Goal: Navigation & Orientation: Understand site structure

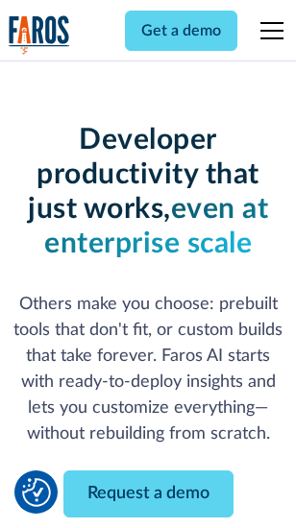
scroll to position [230, 0]
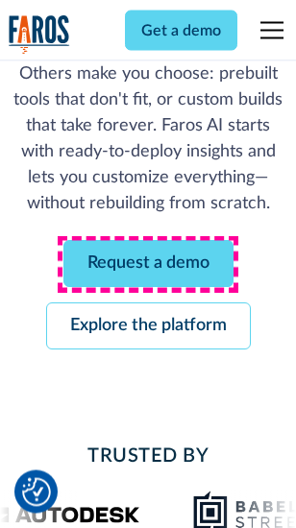
click at [148, 265] on link "Request a demo" at bounding box center [148, 264] width 170 height 47
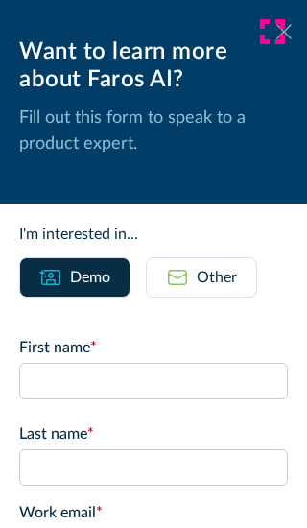
click at [277, 32] on icon at bounding box center [284, 31] width 15 height 14
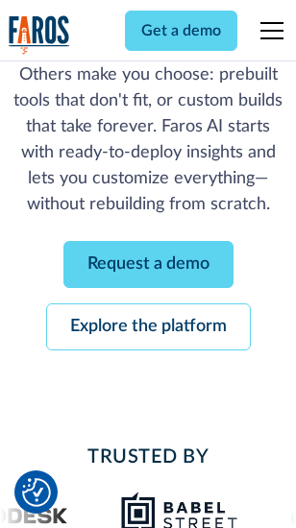
scroll to position [292, 0]
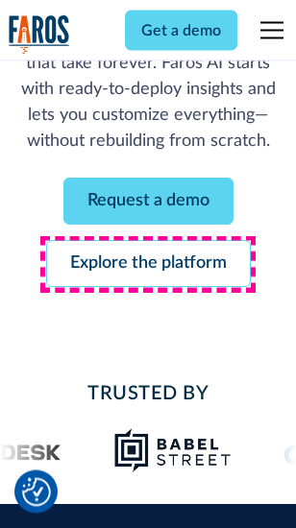
click at [148, 265] on link "Explore the platform" at bounding box center [148, 264] width 205 height 47
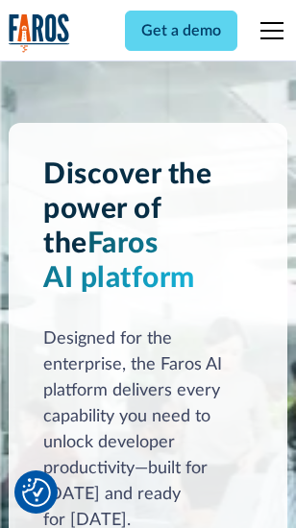
scroll to position [14636, 0]
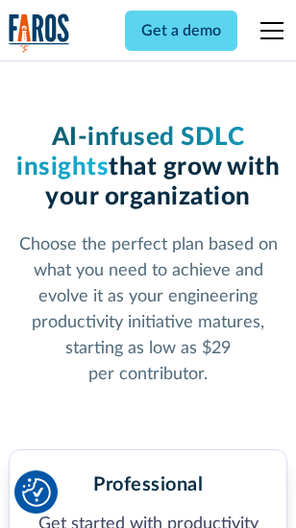
scroll to position [3046, 0]
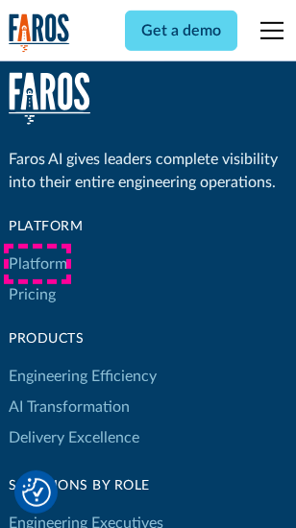
click at [37, 264] on link "Platform" at bounding box center [38, 264] width 59 height 31
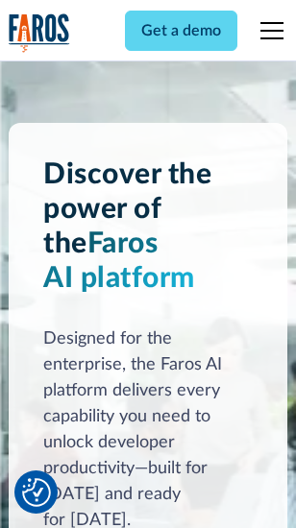
scroll to position [15253, 0]
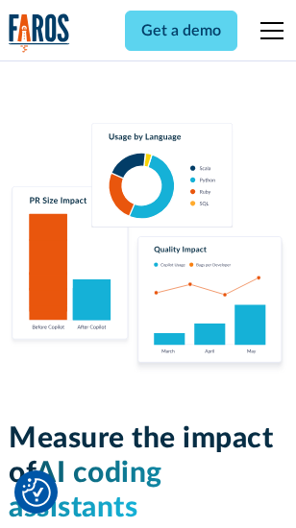
scroll to position [11995, 0]
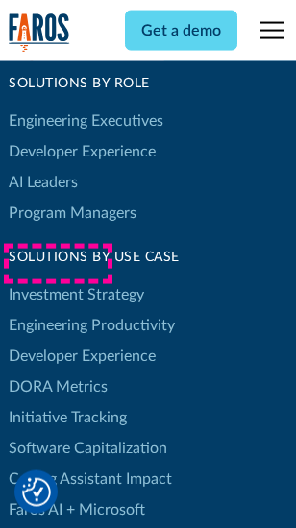
click at [58, 372] on link "DORA Metrics" at bounding box center [58, 387] width 99 height 31
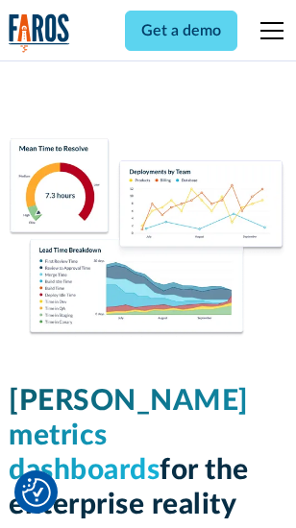
scroll to position [8506, 0]
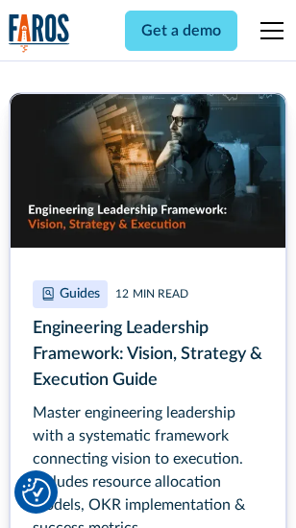
scroll to position [8798, 0]
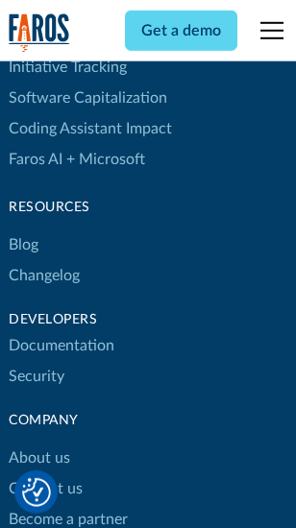
click at [44, 264] on link "Changelog" at bounding box center [44, 275] width 71 height 31
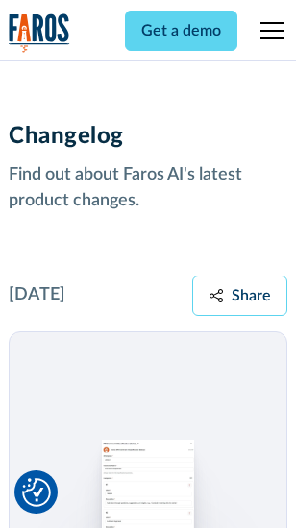
scroll to position [23560, 0]
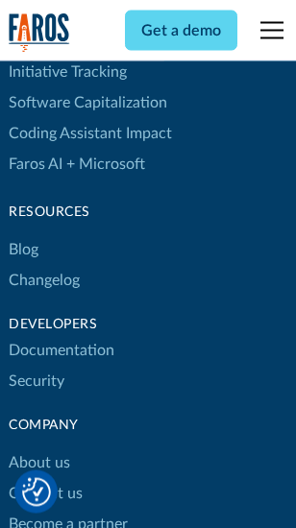
click at [38, 449] on link "About us" at bounding box center [39, 464] width 61 height 31
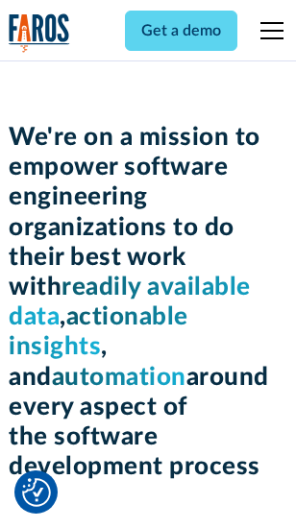
scroll to position [6644, 0]
